Goal: Information Seeking & Learning: Learn about a topic

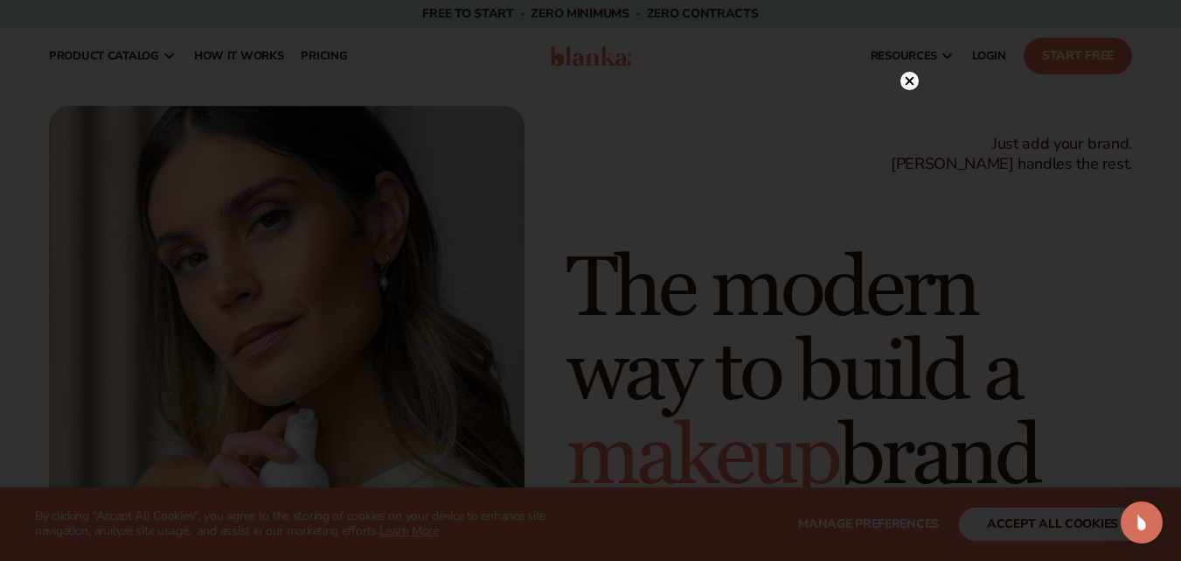
click at [906, 77] on icon at bounding box center [909, 81] width 9 height 9
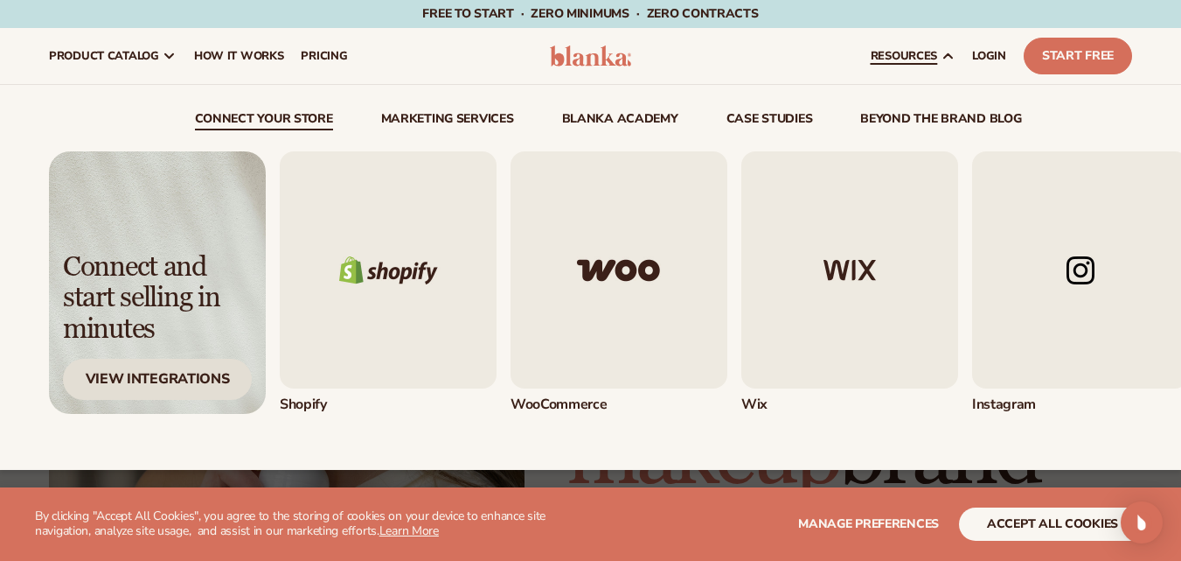
click at [185, 379] on div "View Integrations" at bounding box center [157, 379] width 189 height 41
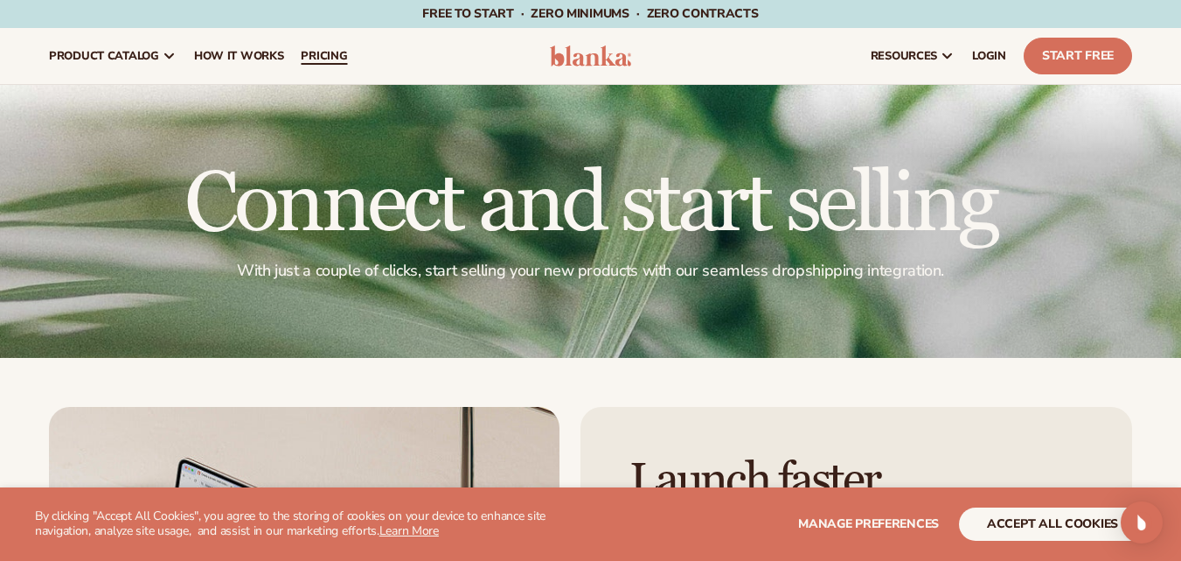
click at [323, 51] on span "pricing" at bounding box center [324, 56] width 46 height 14
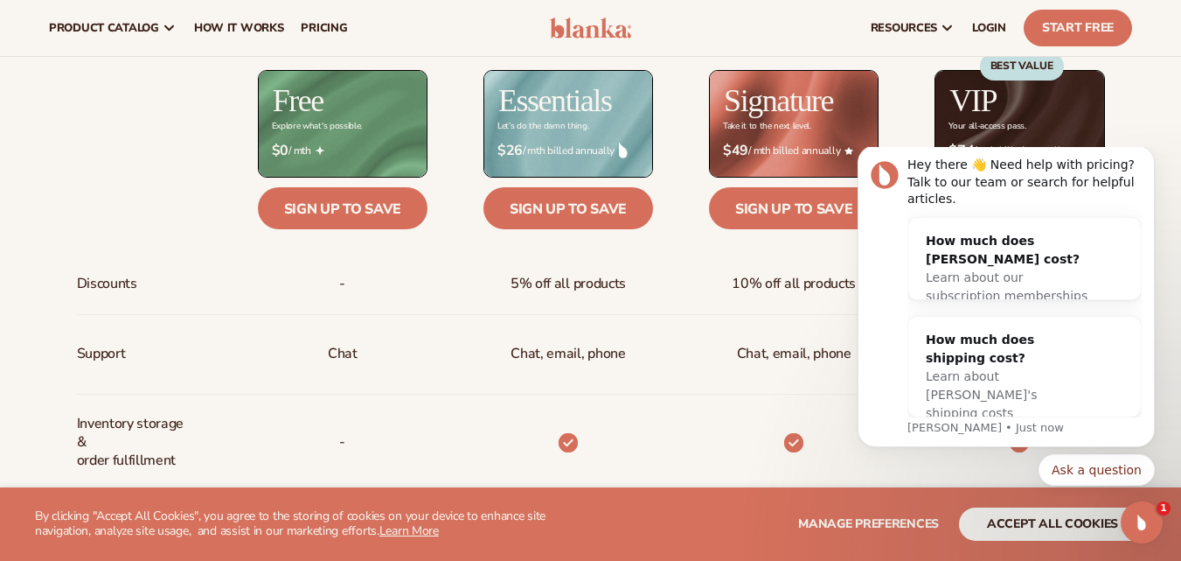
scroll to position [686, 0]
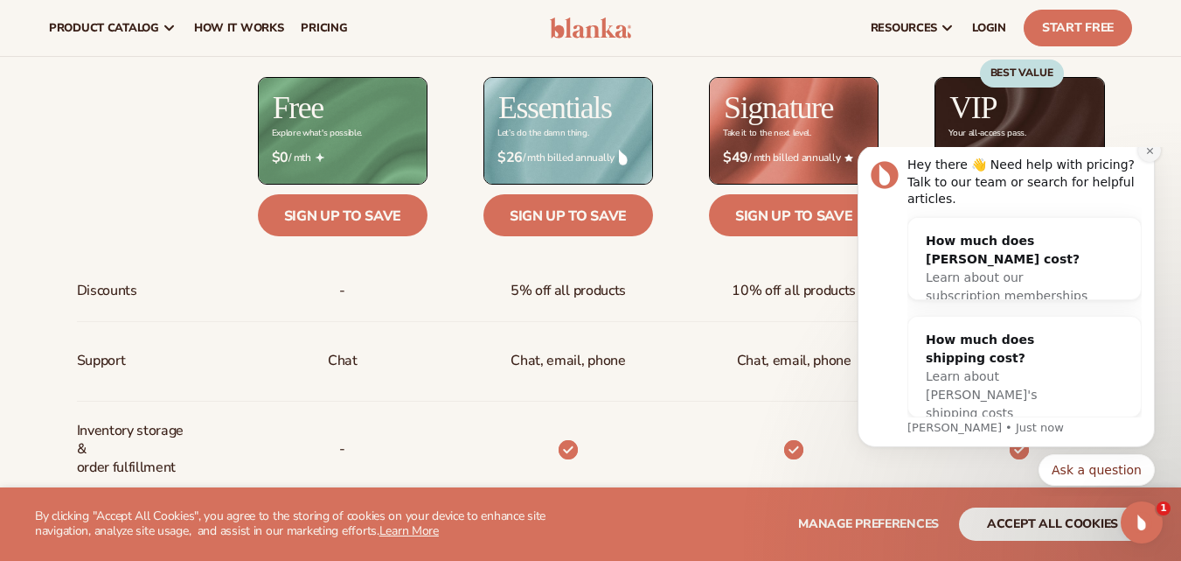
click at [1150, 156] on icon "Dismiss notification" at bounding box center [1151, 151] width 10 height 10
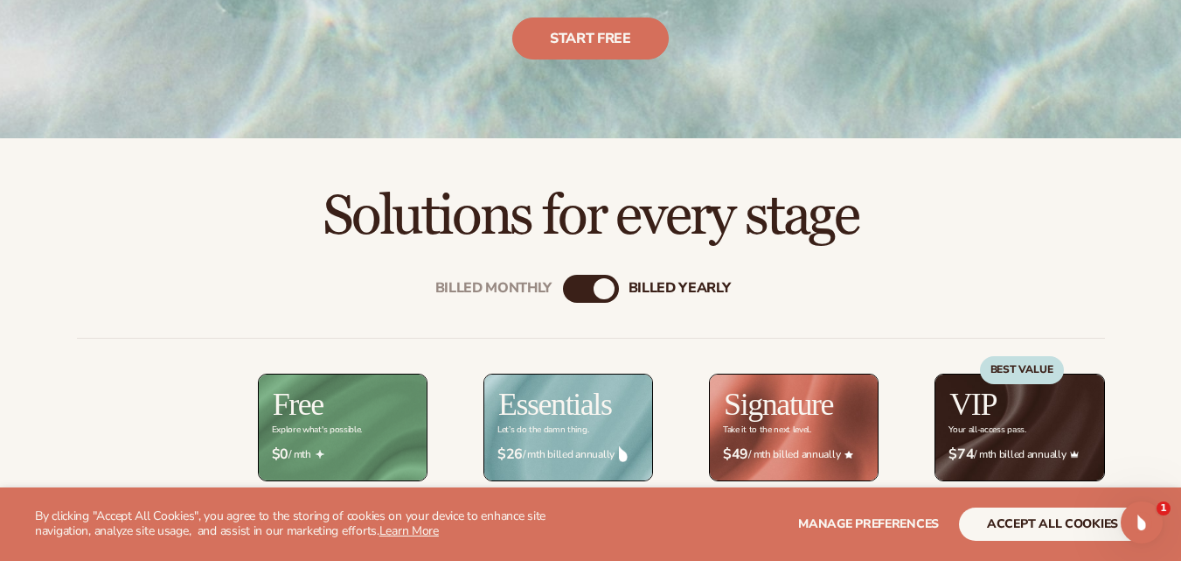
scroll to position [397, 0]
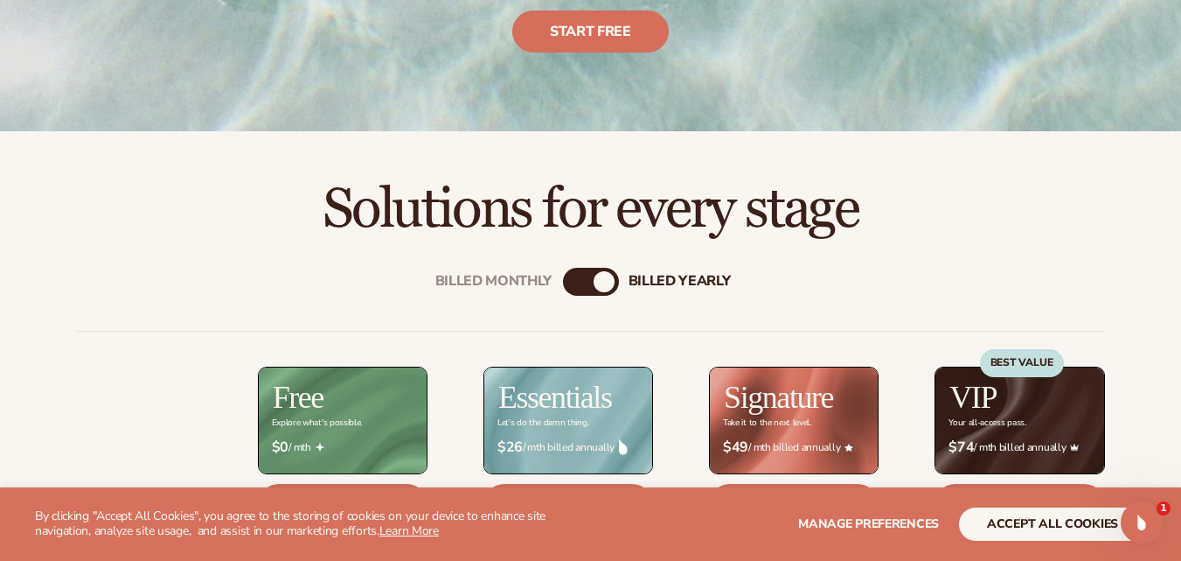
click at [600, 289] on div "billed Yearly" at bounding box center [604, 281] width 21 height 21
click at [538, 273] on div "Billed Monthly" at bounding box center [494, 281] width 117 height 17
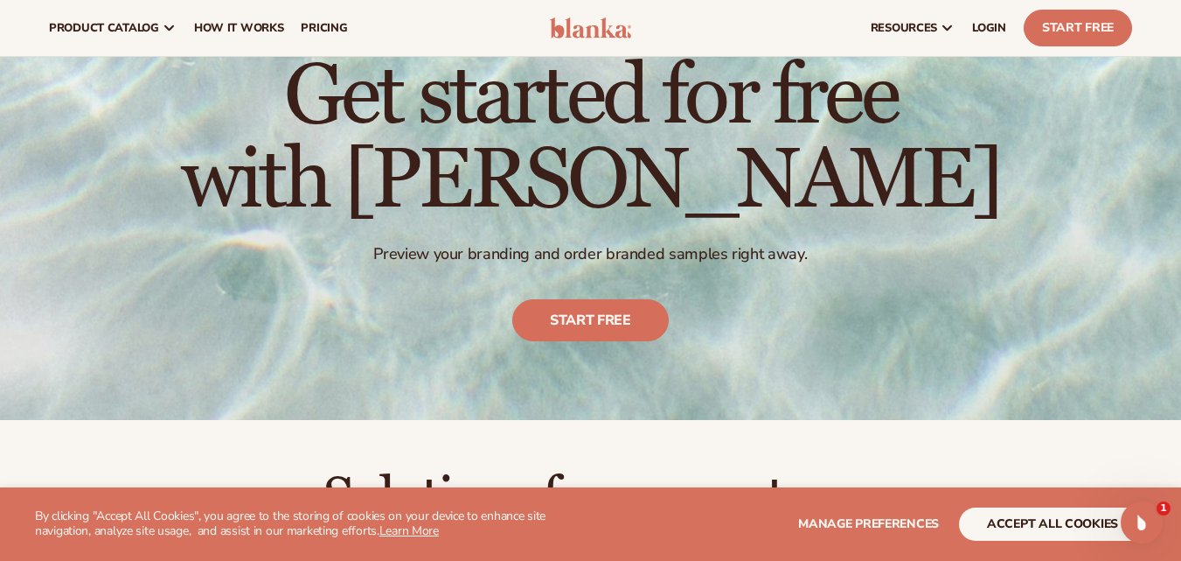
scroll to position [0, 0]
